Goal: Navigation & Orientation: Find specific page/section

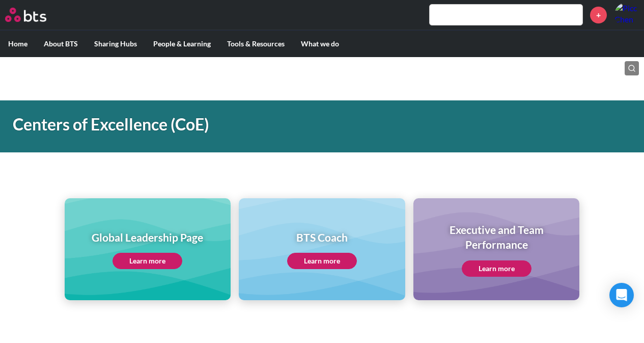
scroll to position [560, 0]
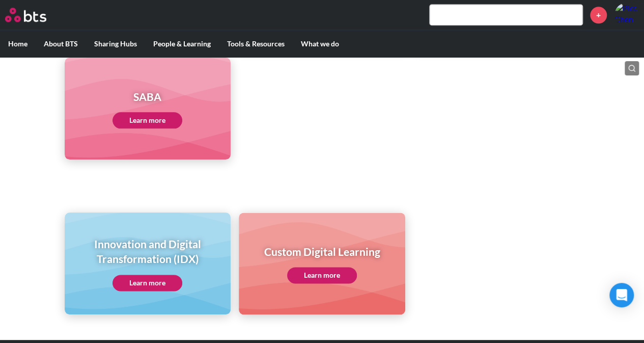
click at [163, 276] on link "Learn more" at bounding box center [147, 282] width 70 height 16
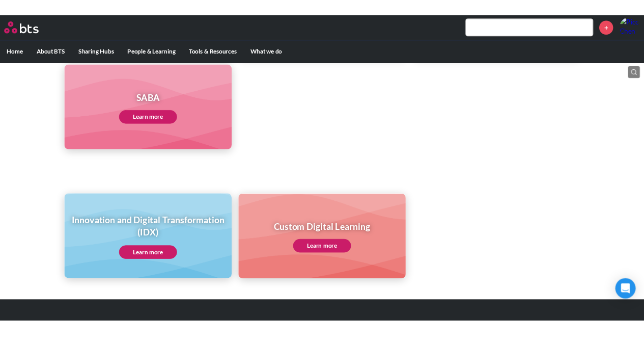
scroll to position [558, 0]
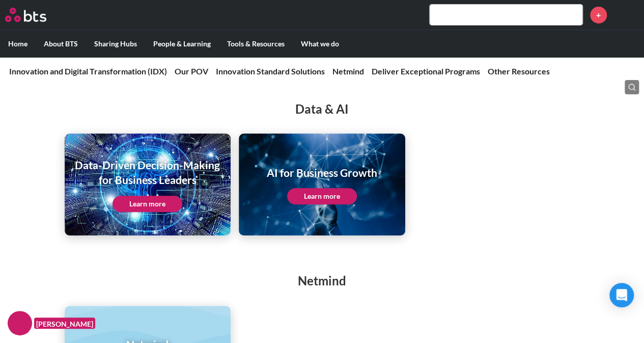
scroll to position [2034, 0]
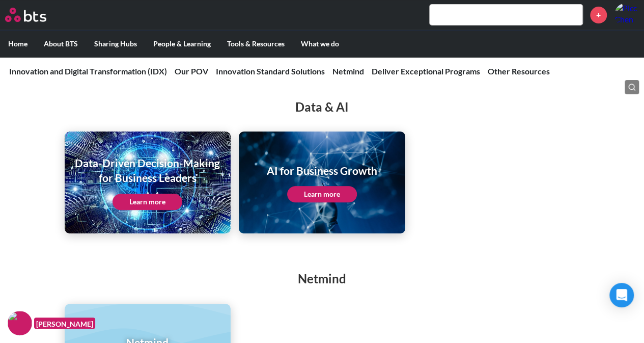
click at [338, 189] on link "Learn more" at bounding box center [322, 194] width 70 height 16
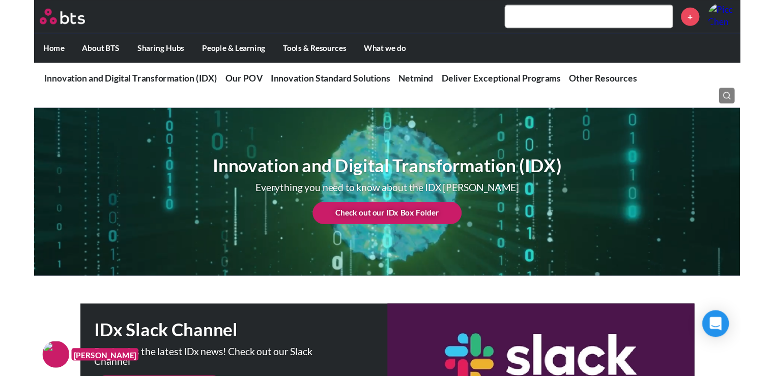
scroll to position [0, 0]
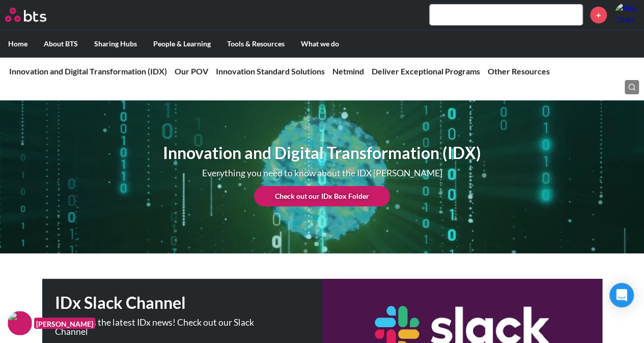
click at [376, 196] on link "Check out our IDx Box Folder" at bounding box center [322, 196] width 136 height 20
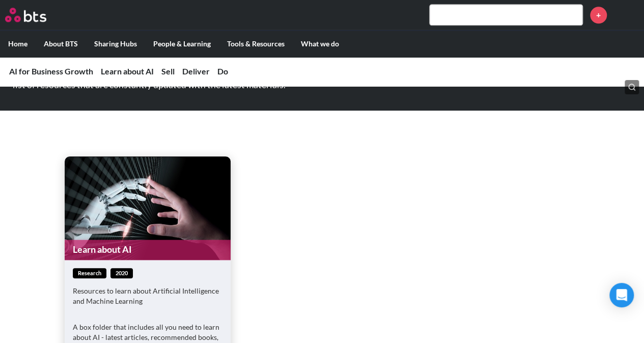
scroll to position [763, 0]
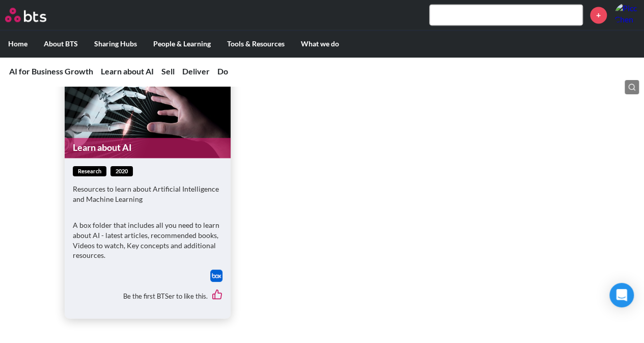
click at [215, 274] on img at bounding box center [216, 275] width 12 height 12
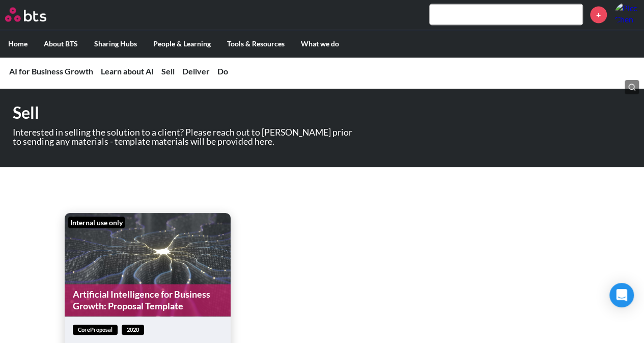
scroll to position [1171, 0]
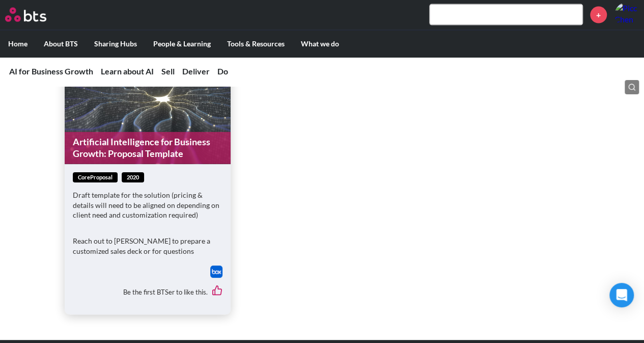
click at [216, 272] on img at bounding box center [216, 271] width 12 height 12
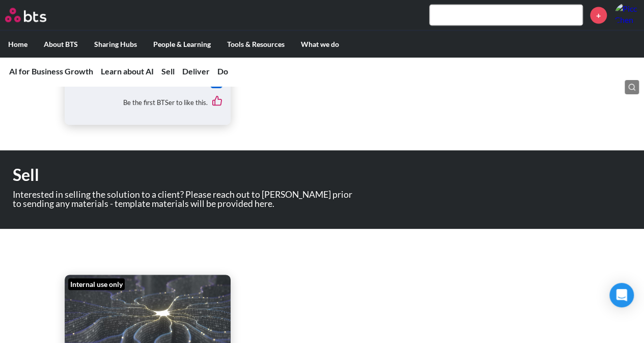
scroll to position [865, 0]
